Goal: Information Seeking & Learning: Compare options

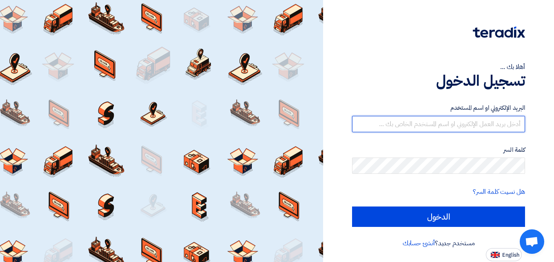
click at [397, 125] on input "text" at bounding box center [438, 124] width 173 height 16
type input "[EMAIL_ADDRESS][DOMAIN_NAME]"
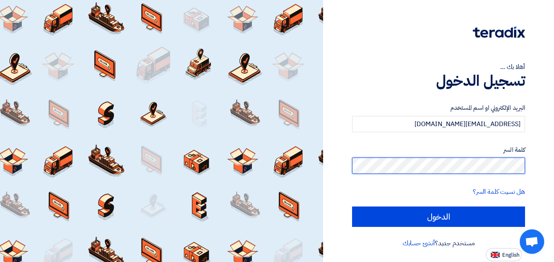
click at [352, 206] on input "الدخول" at bounding box center [438, 216] width 173 height 20
type input "Sign in"
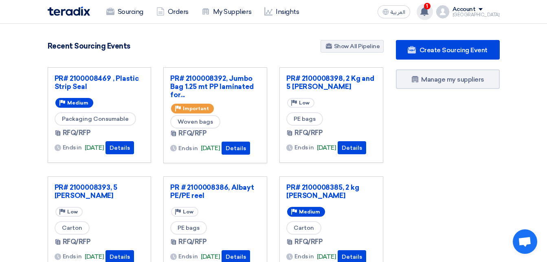
click at [429, 12] on use at bounding box center [425, 11] width 8 height 9
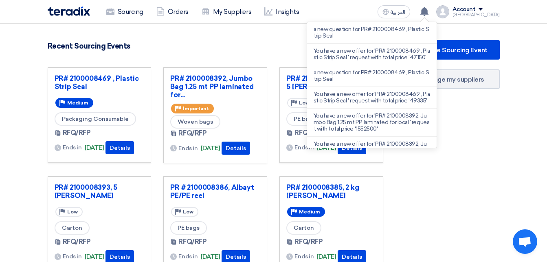
drag, startPoint x: 512, startPoint y: 124, endPoint x: 281, endPoint y: 79, distance: 235.8
click at [504, 119] on section "5496 RFx remaining 19 Auctions remaining Create Sourcing Event" at bounding box center [273, 230] width 547 height 412
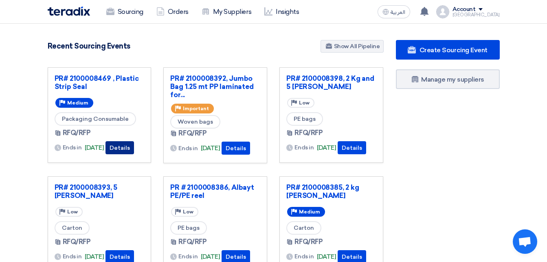
click at [121, 146] on button "Details" at bounding box center [120, 147] width 29 height 13
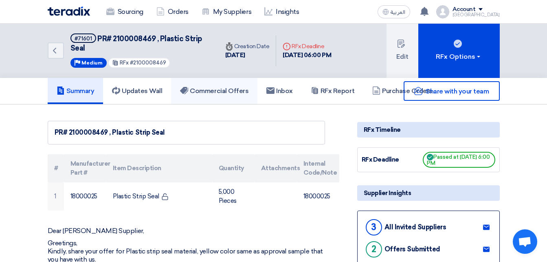
click at [217, 93] on h5 "Commercial Offers" at bounding box center [214, 91] width 68 height 8
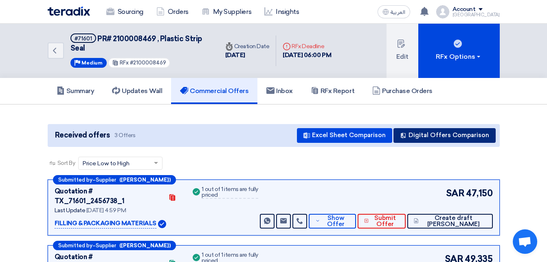
click at [413, 138] on button "Digital Offers Comparison" at bounding box center [445, 135] width 102 height 15
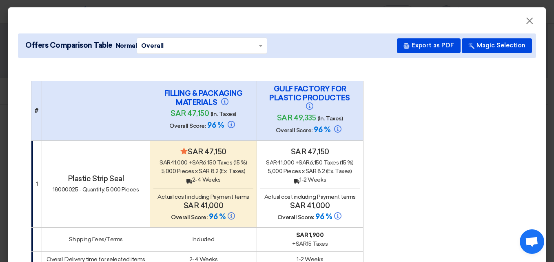
scroll to position [41, 0]
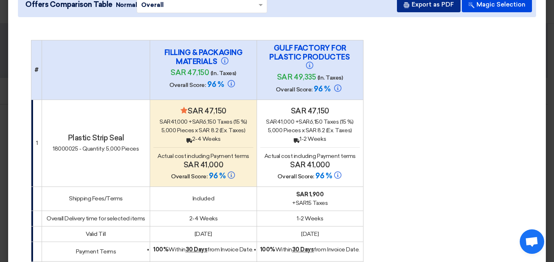
click at [413, 4] on button "Export as PDF" at bounding box center [429, 5] width 64 height 15
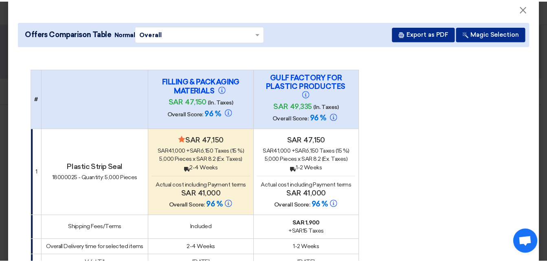
scroll to position [0, 0]
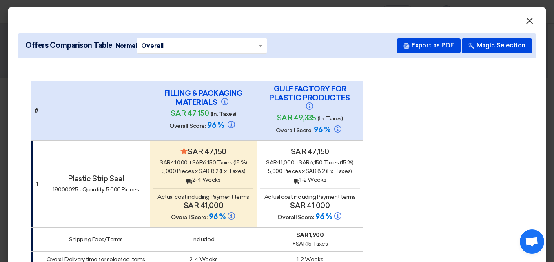
click at [525, 19] on span "×" at bounding box center [529, 23] width 8 height 16
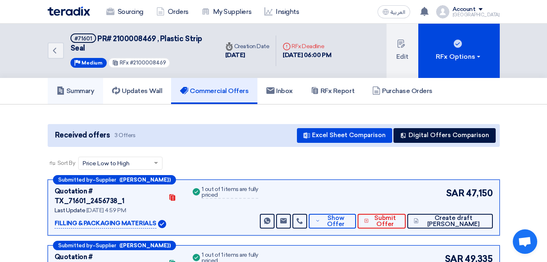
click at [76, 96] on link "Summary" at bounding box center [76, 91] width 56 height 26
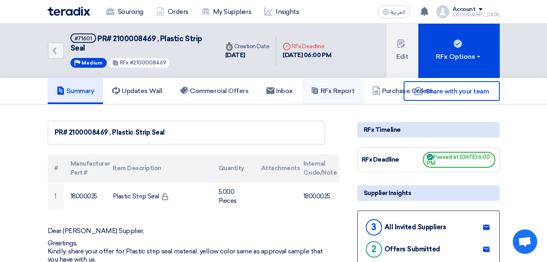
click at [329, 94] on h5 "RFx Report" at bounding box center [333, 91] width 44 height 8
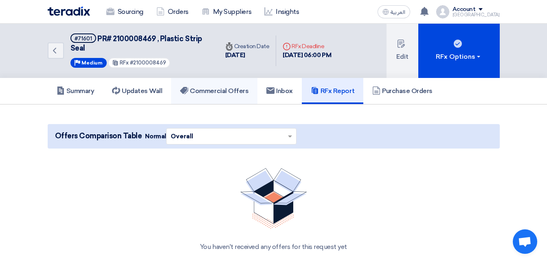
click at [216, 90] on h5 "Commercial Offers" at bounding box center [214, 91] width 68 height 8
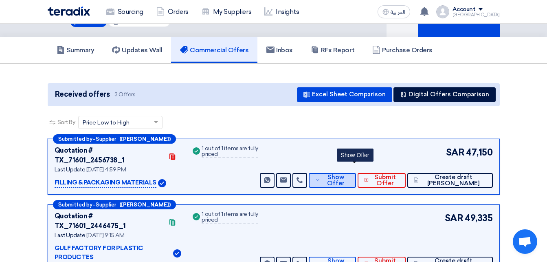
click at [349, 174] on span "Show Offer" at bounding box center [335, 180] width 27 height 12
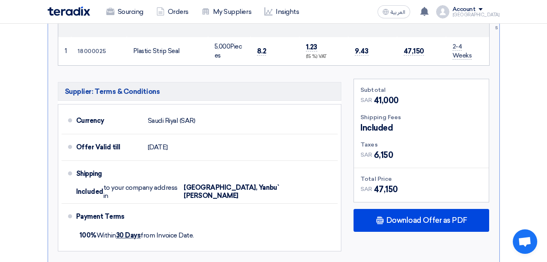
scroll to position [367, 0]
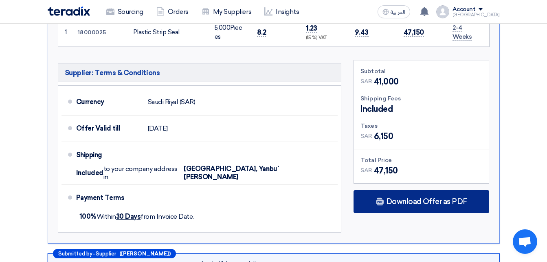
click at [390, 198] on span "Download Offer as PDF" at bounding box center [426, 201] width 81 height 7
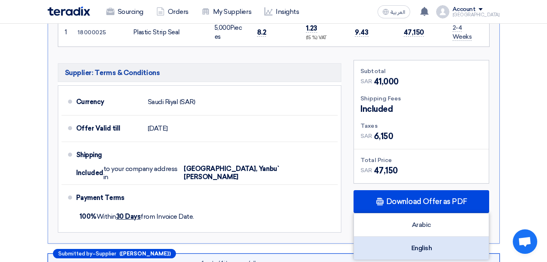
click at [407, 236] on div "English" at bounding box center [421, 247] width 135 height 23
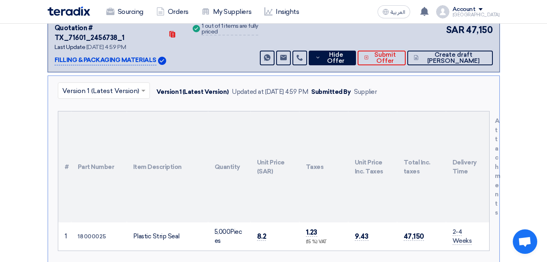
scroll to position [82, 0]
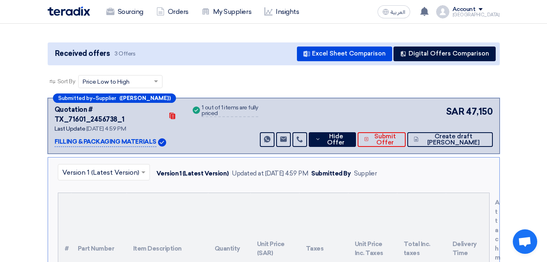
click at [114, 166] on input "text" at bounding box center [99, 172] width 75 height 13
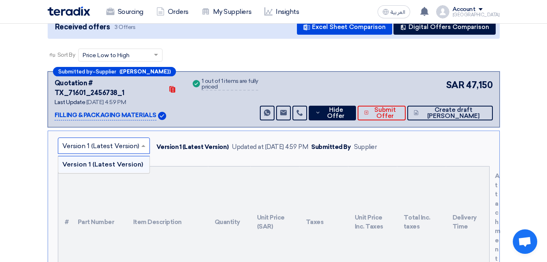
scroll to position [122, 0]
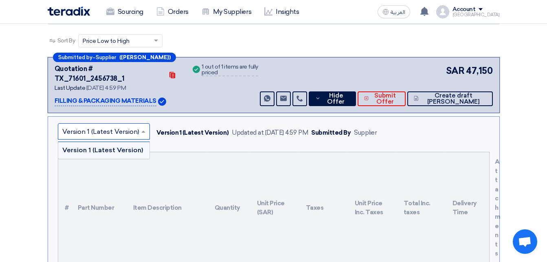
click at [139, 126] on span at bounding box center [144, 131] width 10 height 10
click at [145, 126] on span at bounding box center [144, 131] width 10 height 10
drag, startPoint x: 149, startPoint y: 116, endPoint x: 145, endPoint y: 121, distance: 6.4
click at [148, 123] on div "× Version 1 (Latest Version)" at bounding box center [104, 131] width 92 height 16
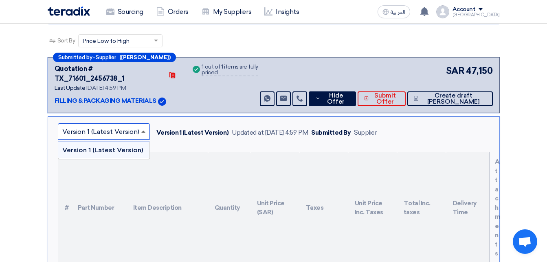
click at [144, 130] on span at bounding box center [143, 131] width 4 height 2
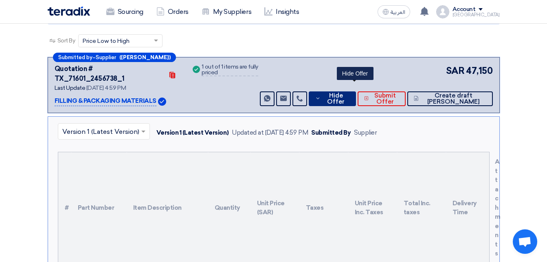
click at [349, 93] on span "Hide Offer" at bounding box center [336, 99] width 26 height 12
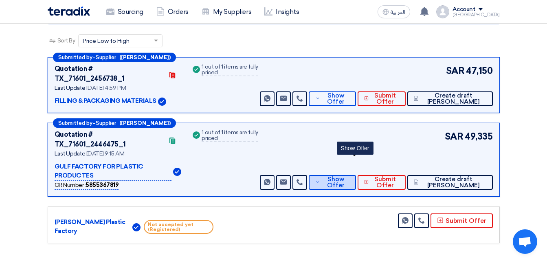
click at [320, 179] on icon at bounding box center [317, 182] width 5 height 7
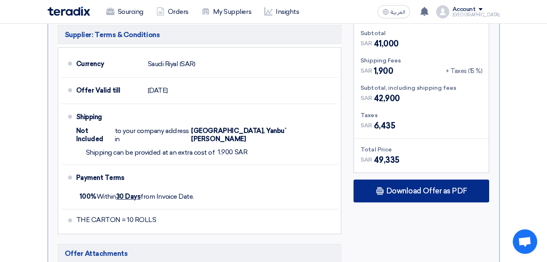
scroll to position [489, 0]
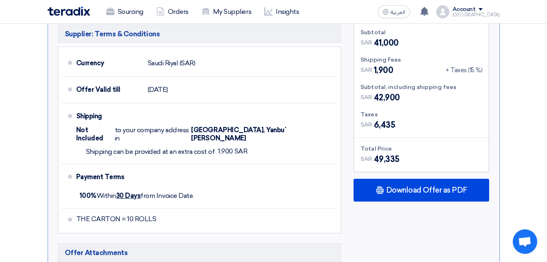
click at [402, 149] on div "Subtotal SAR 41,000 Shipping Fees SAR 1,900 + Taxes (15 %) Subtotal, including …" at bounding box center [422, 152] width 148 height 262
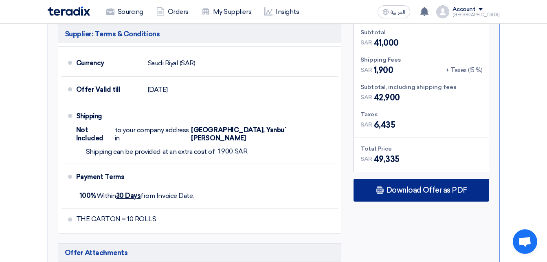
click at [397, 179] on div "Download Offer as PDF" at bounding box center [422, 190] width 136 height 23
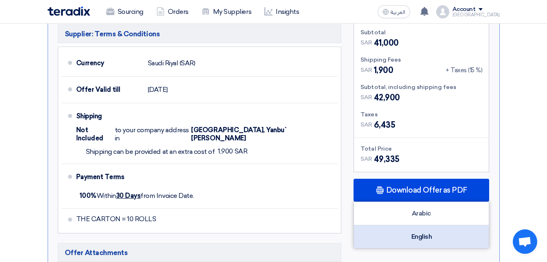
click at [408, 225] on div "English" at bounding box center [421, 236] width 135 height 23
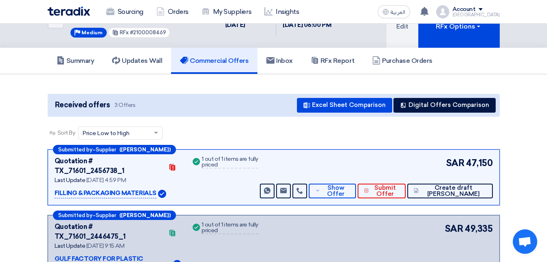
scroll to position [0, 0]
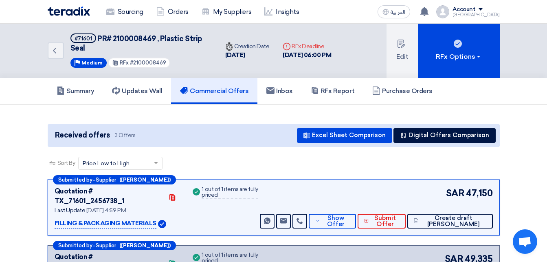
click at [172, 37] on span "PR# 2100008469 , Plastic Strip Seal" at bounding box center [137, 43] width 132 height 18
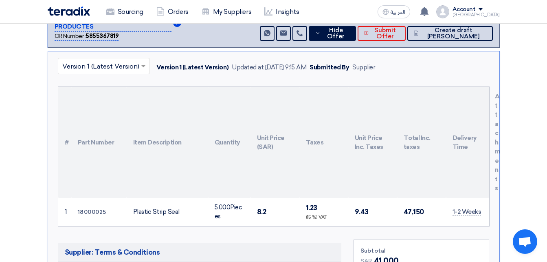
scroll to position [285, 0]
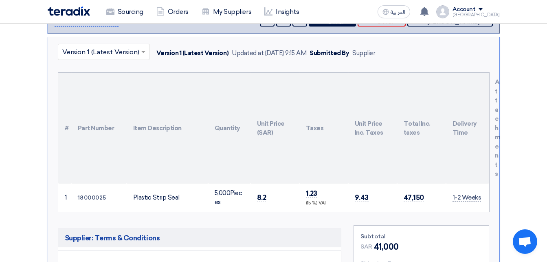
click at [149, 193] on div "Plastic Strip Seal" at bounding box center [167, 197] width 68 height 9
copy tr "Plastic Strip Seal"
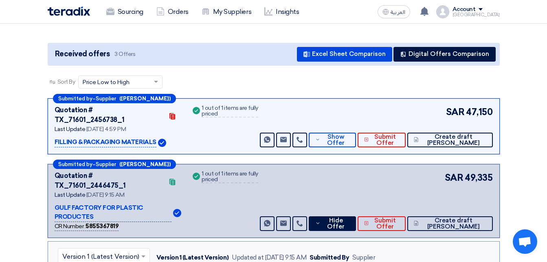
scroll to position [0, 0]
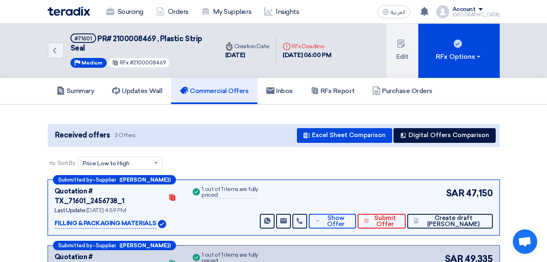
click at [127, 35] on span "PR# 2100008469 , Plastic Strip Seal" at bounding box center [137, 43] width 132 height 18
copy span "2100008469"
click at [84, 218] on p "FILLING & PACKAGING MATERIALS" at bounding box center [106, 223] width 102 height 10
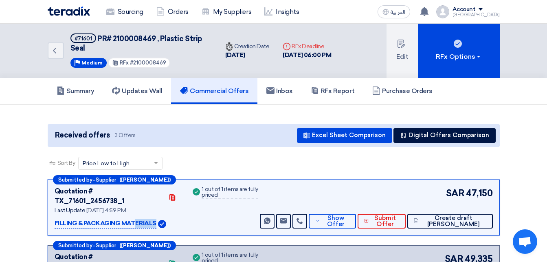
click at [84, 218] on p "FILLING & PACKAGING MATERIALS" at bounding box center [106, 223] width 102 height 10
copy div "FILLING & PACKAGING MATERIALS"
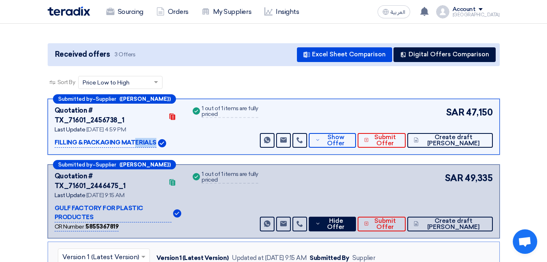
scroll to position [82, 0]
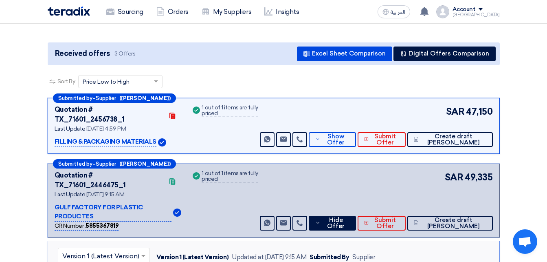
click at [106, 203] on p "GULF FACTORY FOR PLASTIC PRODUCTES" at bounding box center [113, 212] width 117 height 19
copy div "GULF FACTORY FOR PLASTIC PRODUCTES"
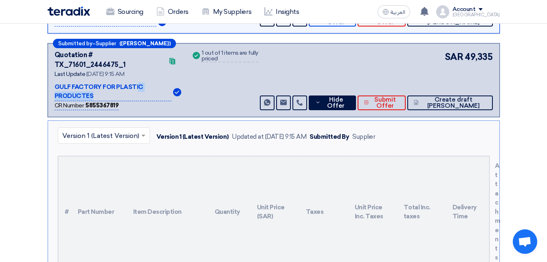
scroll to position [204, 0]
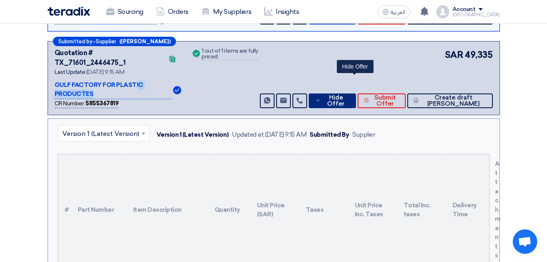
click at [349, 95] on span "Hide Offer" at bounding box center [336, 101] width 26 height 12
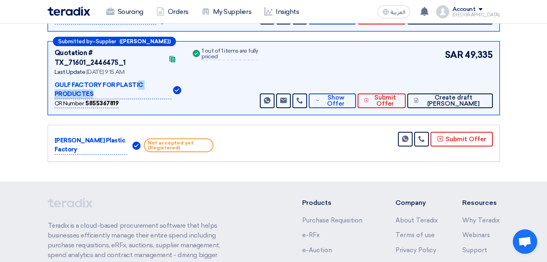
drag, startPoint x: 78, startPoint y: 121, endPoint x: 63, endPoint y: 115, distance: 16.7
click at [63, 136] on p "Al Arjani Plastic Factory" at bounding box center [91, 145] width 73 height 19
drag, startPoint x: 63, startPoint y: 115, endPoint x: 72, endPoint y: 118, distance: 9.9
click at [72, 136] on p "Al Arjani Plastic Factory" at bounding box center [91, 145] width 73 height 19
click at [77, 136] on p "Al Arjani Plastic Factory" at bounding box center [91, 145] width 73 height 19
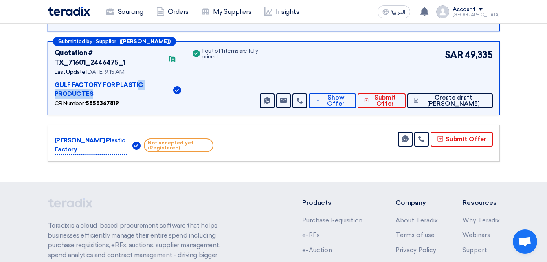
click at [77, 136] on p "Al Arjani Plastic Factory" at bounding box center [91, 145] width 73 height 19
drag, startPoint x: 78, startPoint y: 123, endPoint x: 49, endPoint y: 101, distance: 36.4
click at [49, 125] on div "Al Arjani Plastic Factory Not accepted yet (Registered) Send Message" at bounding box center [274, 143] width 452 height 37
copy p "Al Arjani Plastic Factory"
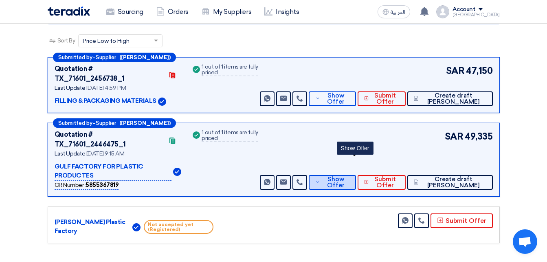
click at [349, 176] on span "Show Offer" at bounding box center [335, 182] width 27 height 12
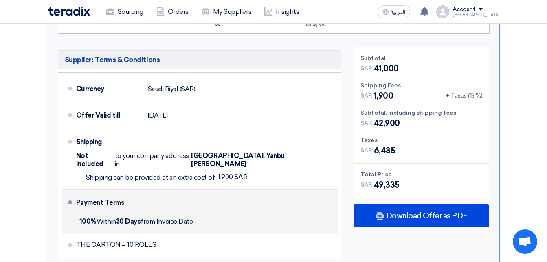
scroll to position [530, 0]
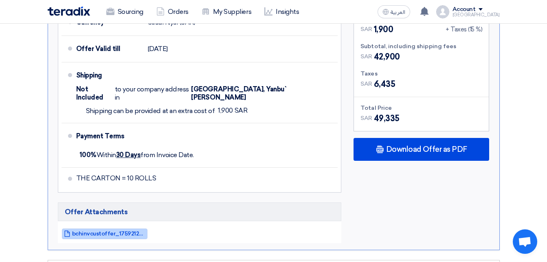
click at [129, 230] on span "bchinvcustoffer_1759212874934.pdf" at bounding box center [108, 233] width 73 height 6
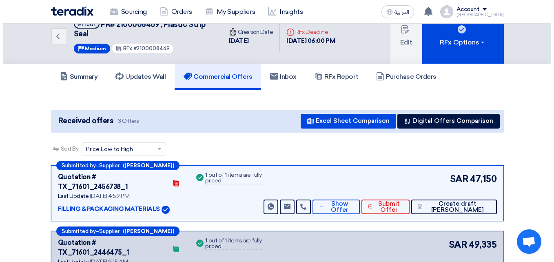
scroll to position [0, 0]
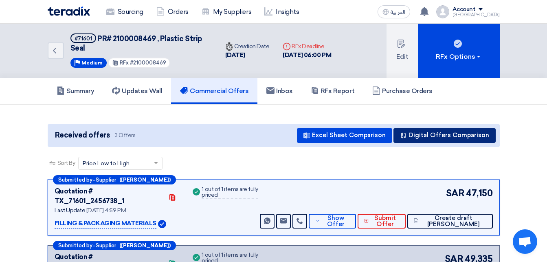
click at [412, 138] on button "Digital Offers Comparison" at bounding box center [445, 135] width 102 height 15
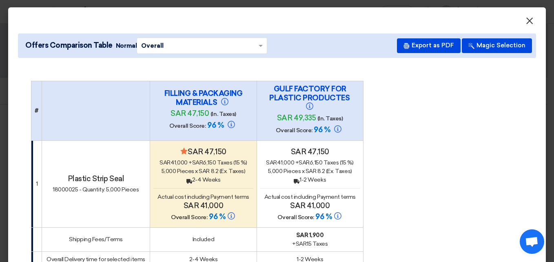
click at [525, 24] on span "×" at bounding box center [529, 23] width 8 height 16
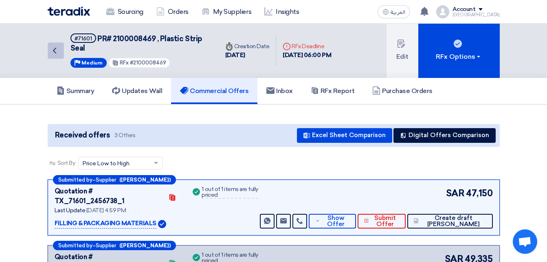
click at [60, 50] on link "Back" at bounding box center [56, 50] width 16 height 16
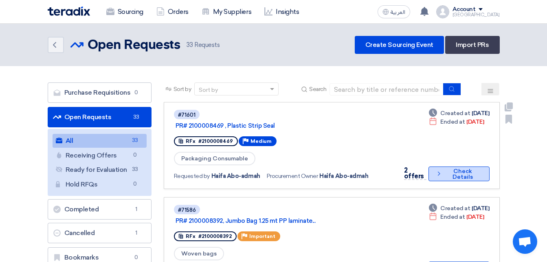
click at [463, 176] on button "Check details Check Details" at bounding box center [459, 173] width 61 height 15
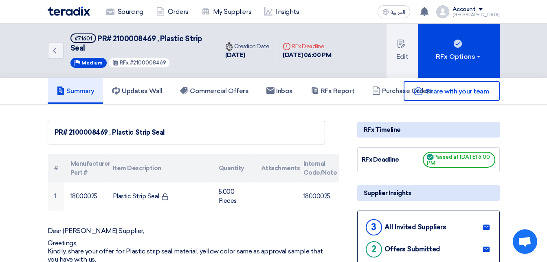
click at [93, 95] on link "Summary" at bounding box center [76, 91] width 56 height 26
click at [57, 47] on icon "Back" at bounding box center [55, 51] width 10 height 10
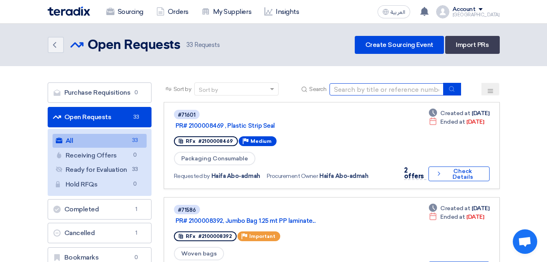
click at [415, 88] on input at bounding box center [387, 89] width 114 height 12
type input "r"
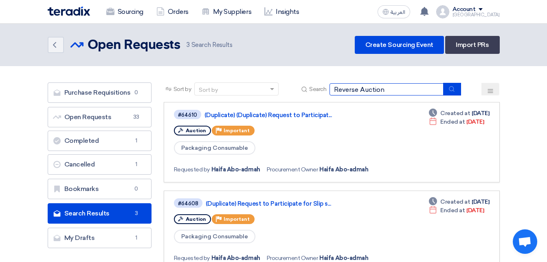
type input "Reverse Auction"
click at [453, 122] on span "Ended at" at bounding box center [453, 121] width 24 height 9
drag, startPoint x: 370, startPoint y: 176, endPoint x: 525, endPoint y: 139, distance: 159.4
click at [373, 173] on link "#64610 (Duplicate) (Duplicate) Request to Participat... Auction Priority Import…" at bounding box center [332, 142] width 336 height 80
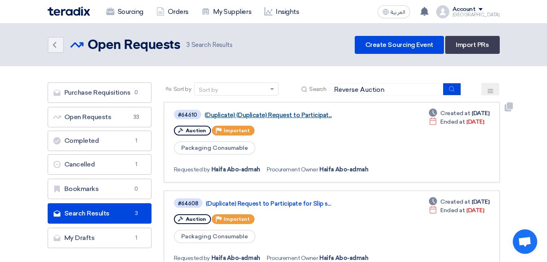
click at [214, 116] on link "(Duplicate) (Duplicate) Request to Participat..." at bounding box center [307, 114] width 204 height 7
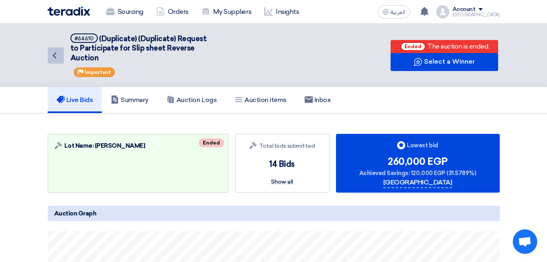
click at [52, 58] on icon "Back" at bounding box center [55, 56] width 10 height 10
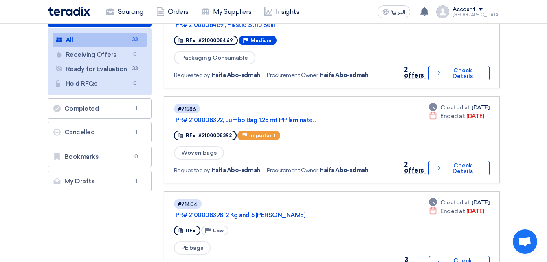
scroll to position [122, 0]
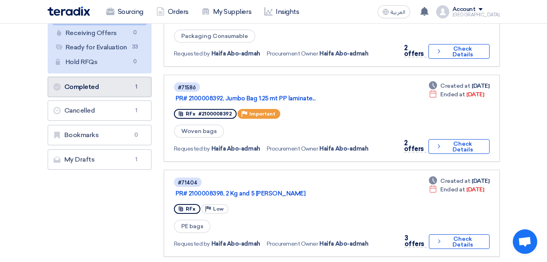
click at [107, 90] on link "Completed Completed 1" at bounding box center [100, 87] width 104 height 20
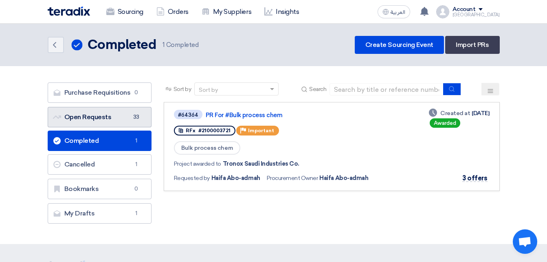
click at [118, 121] on link "Open Requests Open Requests 33" at bounding box center [100, 117] width 104 height 20
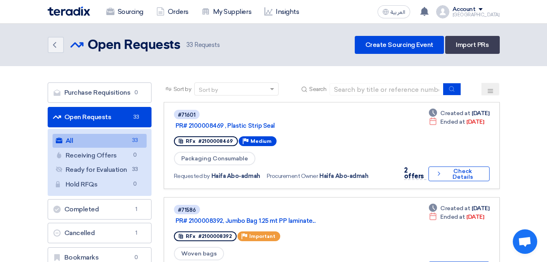
click at [224, 90] on div "Sort by" at bounding box center [231, 89] width 73 height 10
click at [342, 86] on input at bounding box center [387, 89] width 114 height 12
type input "Reverse Auction"
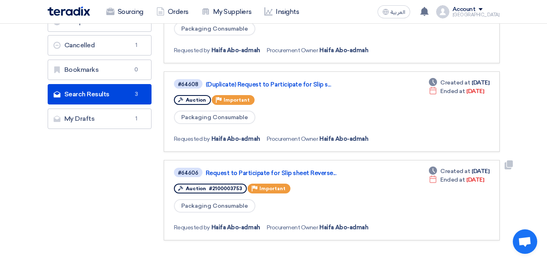
scroll to position [122, 0]
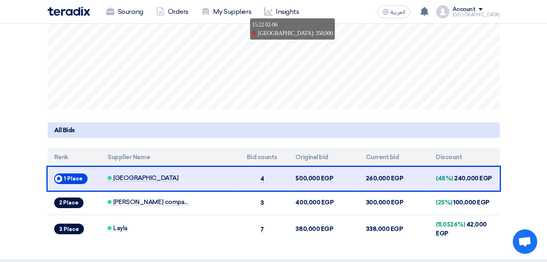
scroll to position [285, 0]
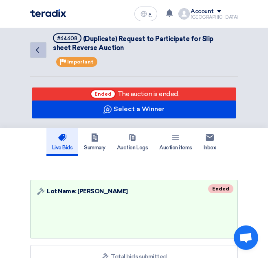
click at [32, 47] on link "Back" at bounding box center [38, 50] width 16 height 16
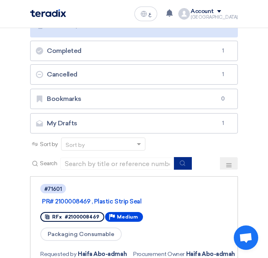
scroll to position [245, 0]
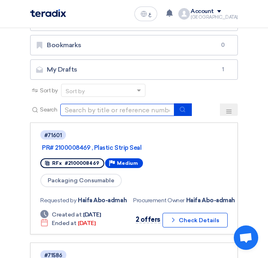
click at [90, 114] on input at bounding box center [117, 110] width 114 height 12
type input "64806"
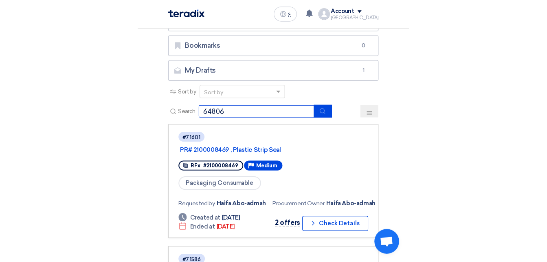
scroll to position [0, 0]
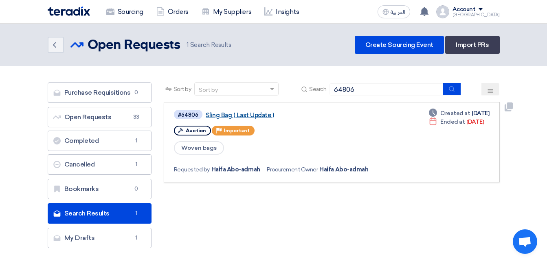
click at [217, 116] on link "Sling Bag ( Last Update )" at bounding box center [308, 114] width 204 height 7
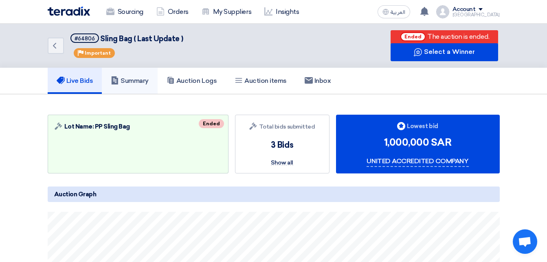
click at [118, 74] on link "Summary" at bounding box center [130, 81] width 56 height 26
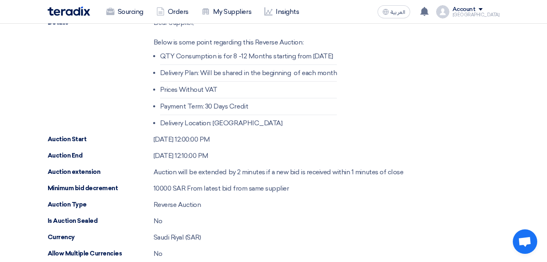
scroll to position [163, 0]
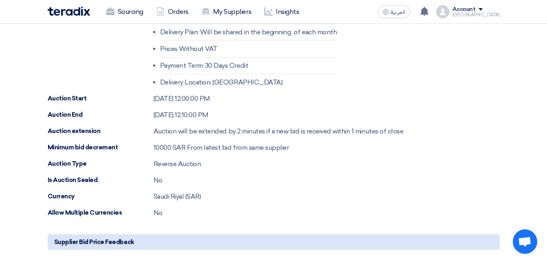
drag, startPoint x: 161, startPoint y: 147, endPoint x: 351, endPoint y: 143, distance: 189.2
click at [351, 143] on div "Minimum bid decrement 10000 SAR From latest bid from same supplier" at bounding box center [274, 148] width 452 height 10
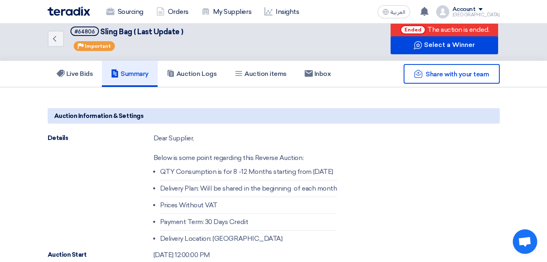
scroll to position [0, 0]
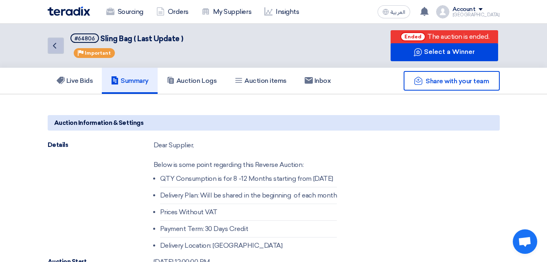
click at [52, 45] on icon "Back" at bounding box center [55, 46] width 10 height 10
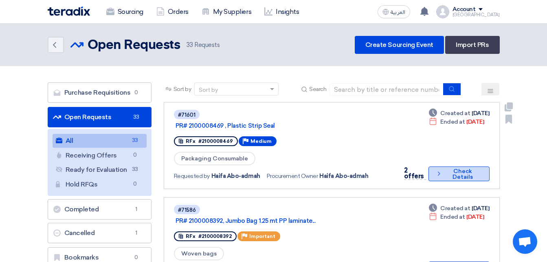
click at [442, 172] on icon "Check details" at bounding box center [439, 174] width 7 height 8
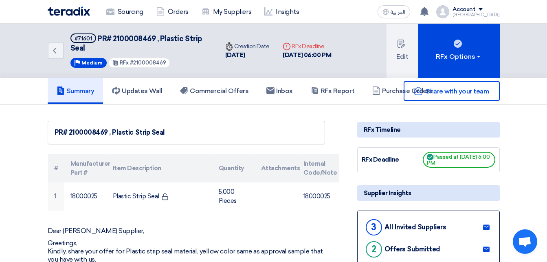
click at [123, 36] on span "PR# 2100008469 , Plastic Strip Seal" at bounding box center [137, 43] width 132 height 18
copy span "2100008469"
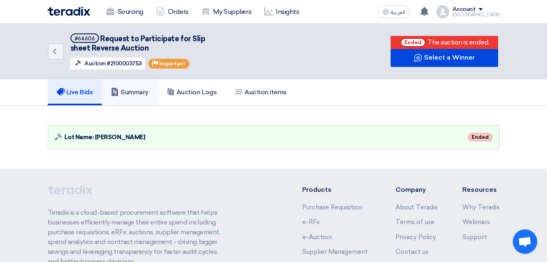
click at [136, 99] on link "Summary" at bounding box center [130, 92] width 56 height 26
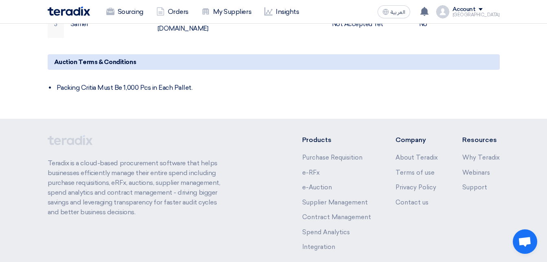
scroll to position [528, 0]
